Goal: Obtain resource: Obtain resource

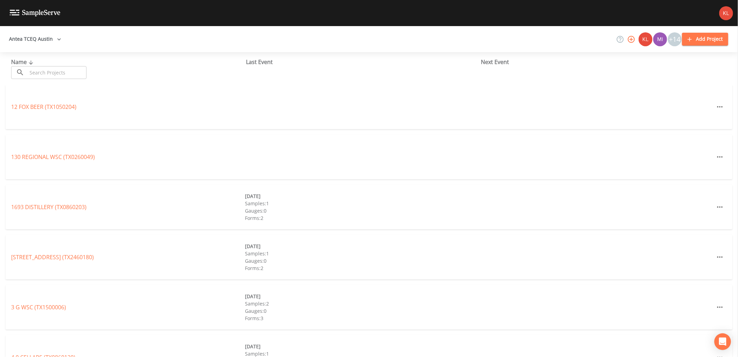
click at [80, 68] on input "text" at bounding box center [56, 72] width 59 height 13
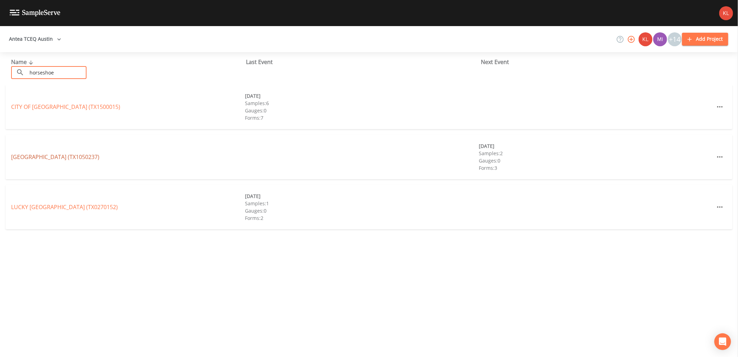
type input "horseshoe"
click at [77, 157] on link "[GEOGRAPHIC_DATA] (TX1050237)" at bounding box center [55, 157] width 88 height 8
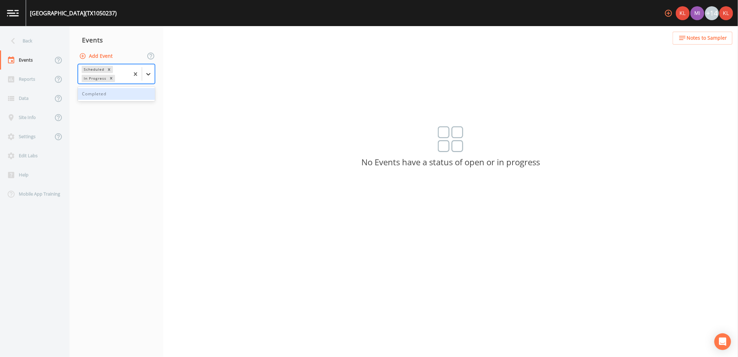
click at [149, 77] on icon at bounding box center [148, 74] width 7 height 7
click at [143, 96] on div "Completed" at bounding box center [116, 94] width 77 height 12
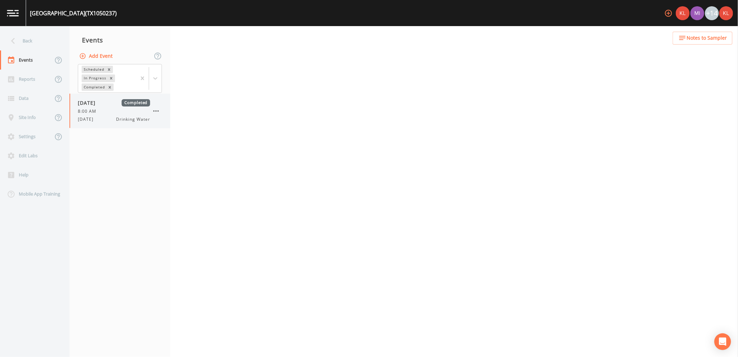
click at [100, 105] on span "[DATE]" at bounding box center [89, 102] width 23 height 7
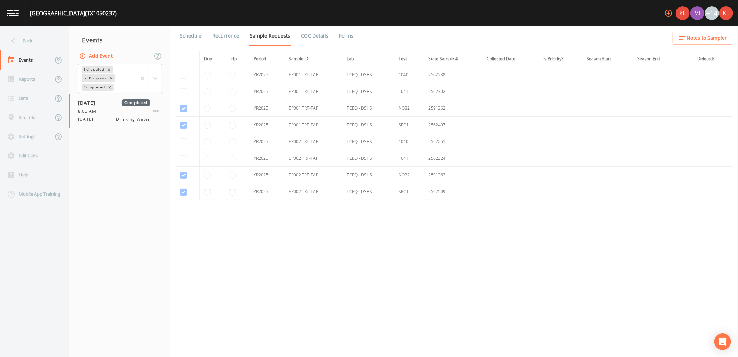
click at [243, 37] on link "Forms" at bounding box center [346, 35] width 16 height 19
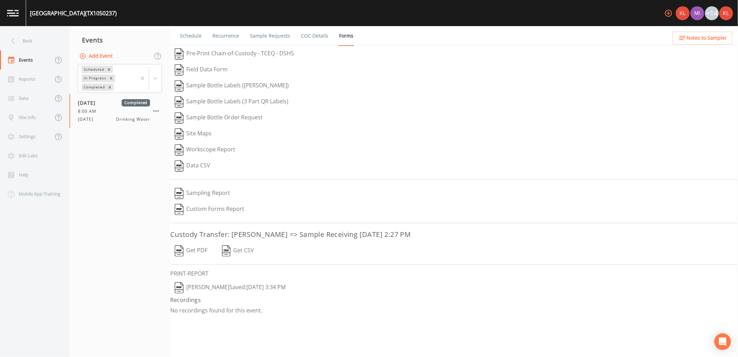
click at [192, 214] on button "Get PDF" at bounding box center [191, 251] width 42 height 16
click at [236, 214] on button "[PERSON_NAME]  Saved: [DATE] 3:34 PM" at bounding box center [230, 287] width 120 height 16
click at [11, 19] on link at bounding box center [13, 13] width 26 height 26
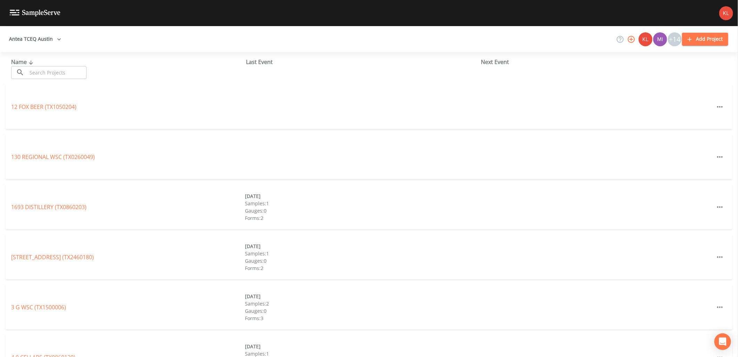
click at [38, 76] on input "text" at bounding box center [56, 72] width 59 height 13
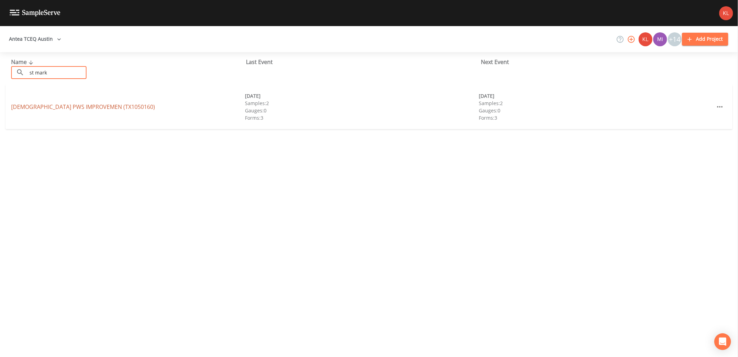
type input "st mark"
click at [77, 106] on link "[DEMOGRAPHIC_DATA] PWS IMPROVEMEN (TX1050160)" at bounding box center [83, 107] width 144 height 8
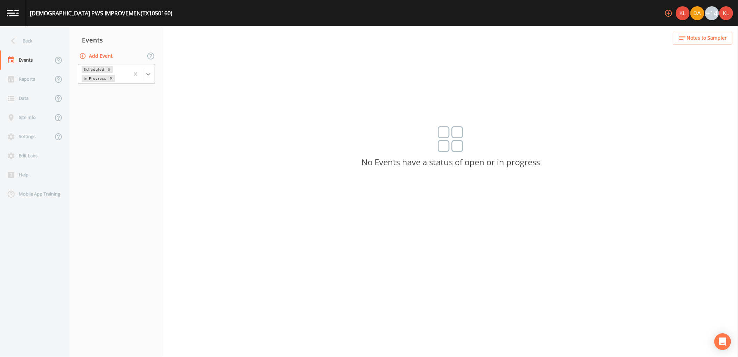
click at [151, 71] on icon at bounding box center [148, 74] width 7 height 7
click at [144, 98] on div "Completed" at bounding box center [116, 94] width 77 height 12
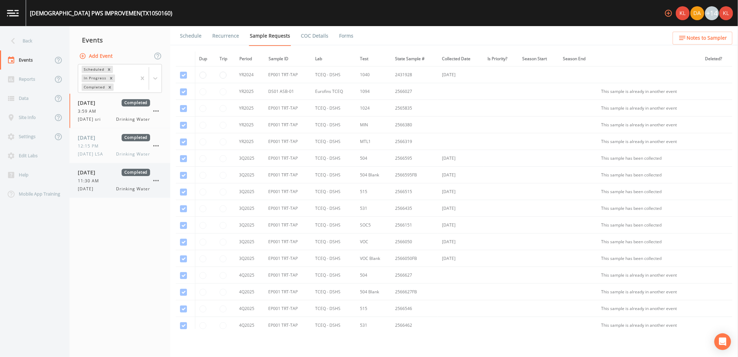
click at [112, 191] on div "[DATE] Drinking Water" at bounding box center [114, 189] width 72 height 6
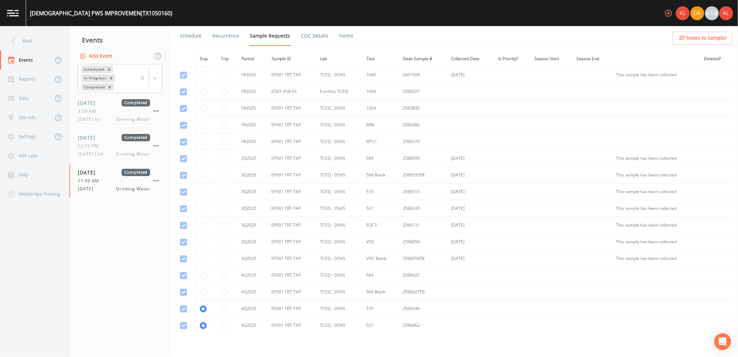
scroll to position [110, 0]
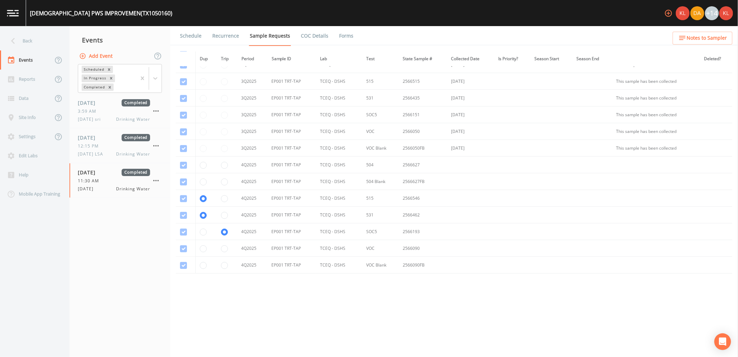
click at [243, 35] on link "Forms" at bounding box center [346, 35] width 16 height 19
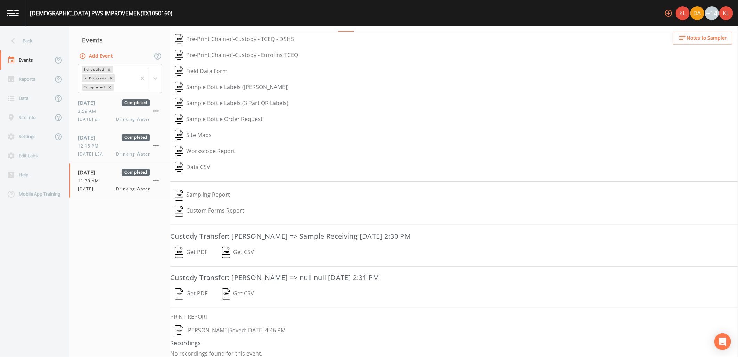
scroll to position [20, 0]
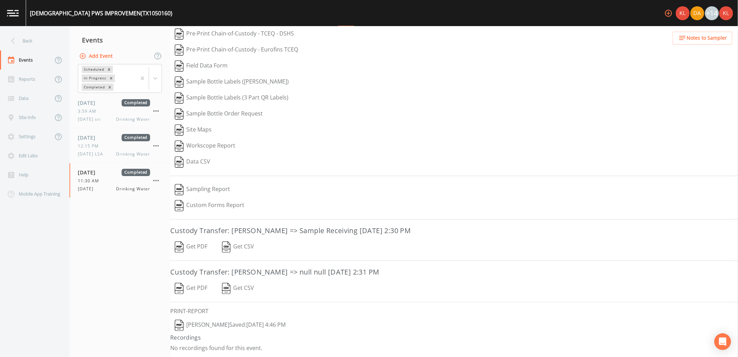
click at [196, 214] on button "Get PDF" at bounding box center [191, 247] width 42 height 16
click at [195, 214] on button "Get PDF" at bounding box center [191, 288] width 42 height 16
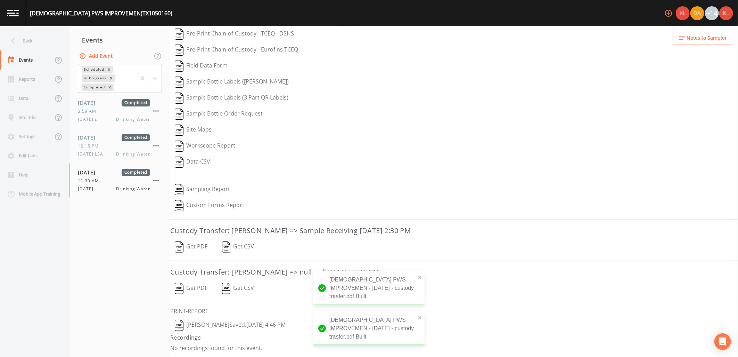
click at [225, 214] on button "[PERSON_NAME]  Saved: [DATE] 4:46 PM" at bounding box center [230, 325] width 120 height 16
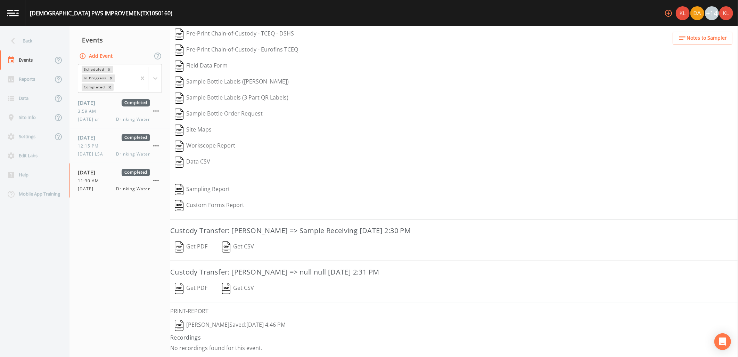
click at [16, 25] on link at bounding box center [13, 13] width 26 height 26
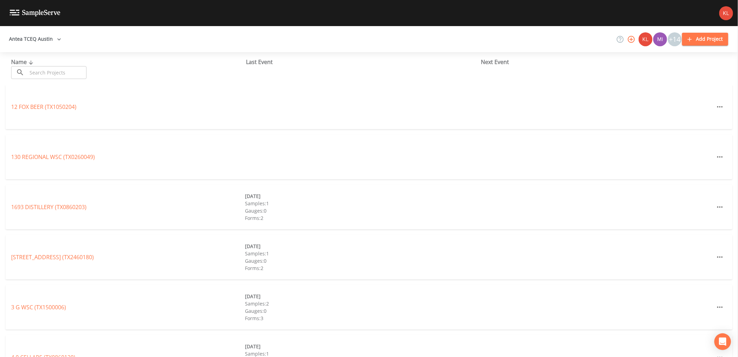
click at [87, 77] on input "text" at bounding box center [56, 72] width 59 height 13
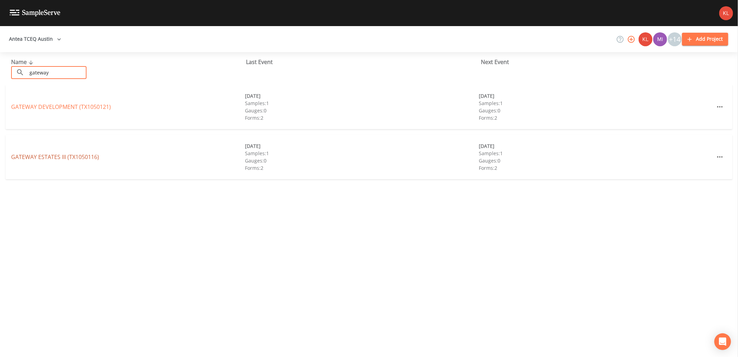
type input "gateway"
click at [93, 155] on link "[GEOGRAPHIC_DATA] (TX1050116)" at bounding box center [55, 157] width 88 height 8
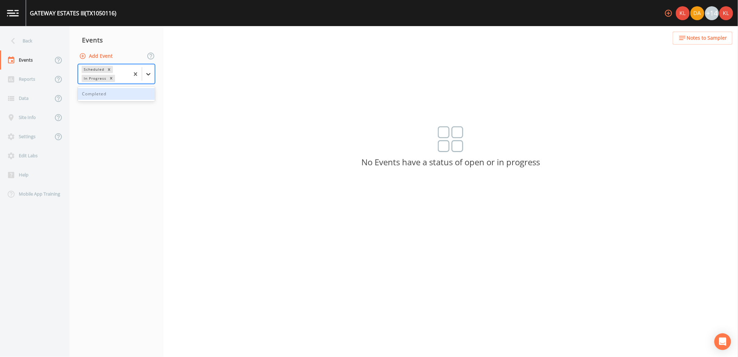
click at [153, 72] on div at bounding box center [148, 74] width 13 height 13
click at [137, 91] on div "Completed" at bounding box center [116, 94] width 77 height 12
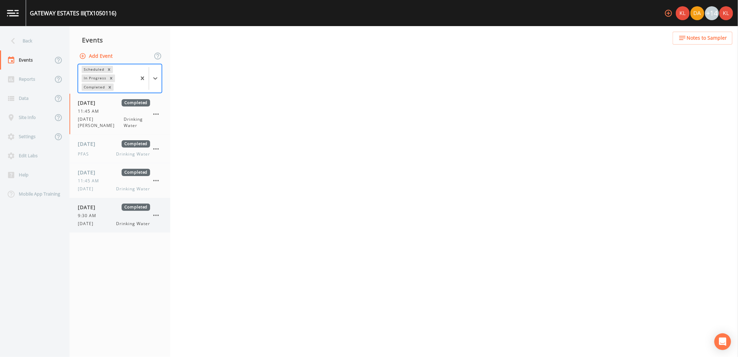
click at [103, 214] on link "[DATE] Completed 9:30 AM [DATE] Drinking Water" at bounding box center [120, 215] width 101 height 35
click at [105, 214] on div "[DATE] Drinking Water" at bounding box center [114, 223] width 72 height 6
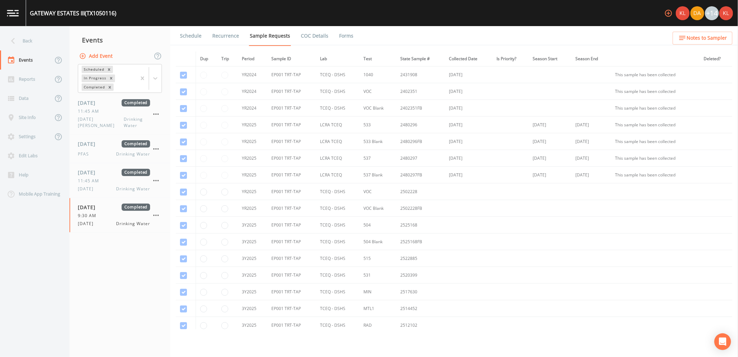
click at [243, 35] on link "Forms" at bounding box center [346, 35] width 16 height 19
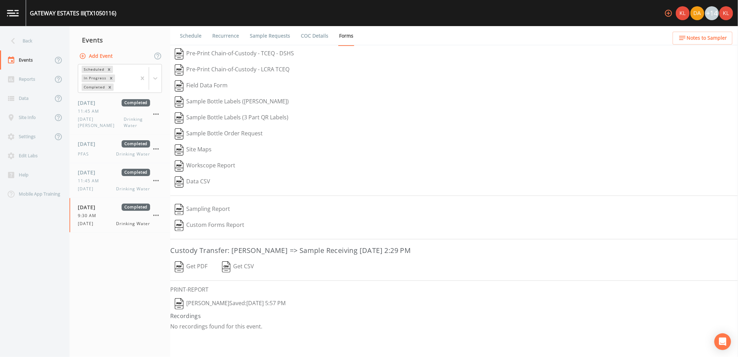
click at [198, 214] on button "Get PDF" at bounding box center [191, 267] width 42 height 16
click at [242, 214] on button "[PERSON_NAME]  Saved: [DATE] 5:57 PM" at bounding box center [230, 303] width 120 height 16
